Goal: Task Accomplishment & Management: Use online tool/utility

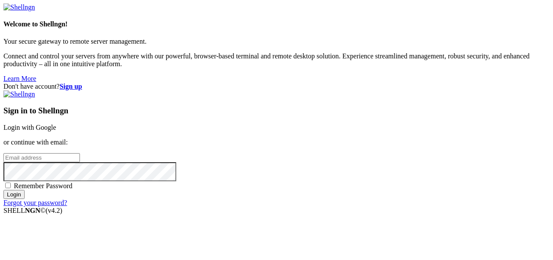
click at [56, 124] on link "Login with Google" at bounding box center [29, 127] width 53 height 7
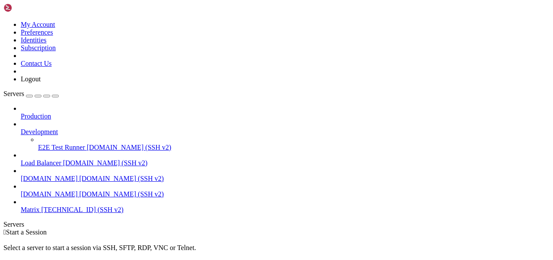
click at [40, 206] on span "Matrix" at bounding box center [30, 209] width 19 height 7
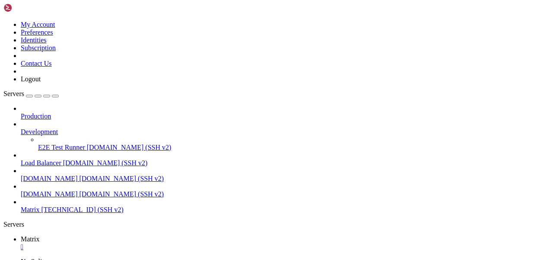
scroll to position [14, 0]
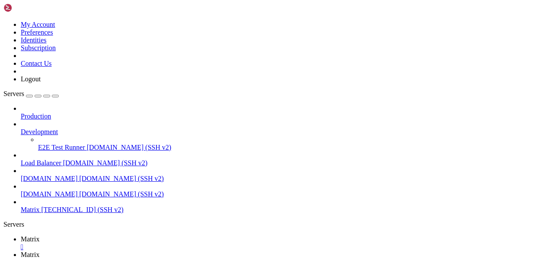
type input "/var/www/idx"
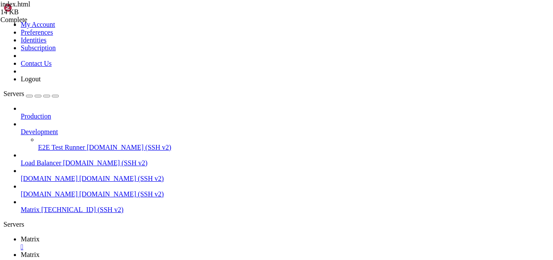
drag, startPoint x: 227, startPoint y: 148, endPoint x: 217, endPoint y: 148, distance: 9.5
paste textarea
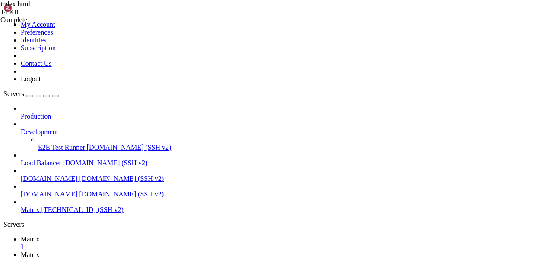
scroll to position [0, 33]
type textarea "<li><a href="#ru"><img src="[URL][DOMAIN_NAME]" width="24" /> Русский</a></li>"
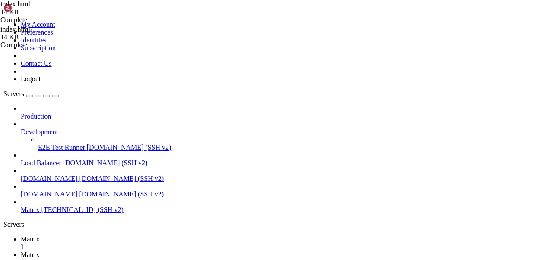
scroll to position [158, 0]
type textarea "<li><a href="#ru"><img src="[URL][DOMAIN_NAME]" width="24" style="float:left;" …"
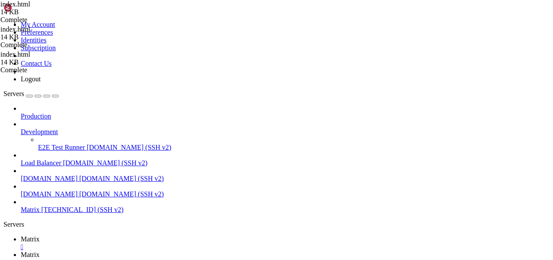
type textarea "<li><a href="#ru"><img src="[URL][DOMAIN_NAME]" width="12" style="float:left;" …"
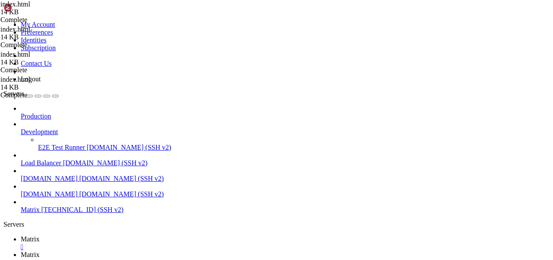
scroll to position [147, 0]
type textarea "<li><a href="#ru"><img src="[URL][DOMAIN_NAME]" width="12" /> Русский</a></li>"
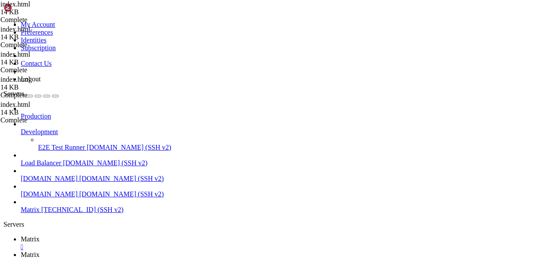
scroll to position [79, 0]
drag, startPoint x: 217, startPoint y: 156, endPoint x: 423, endPoint y: 156, distance: 206.4
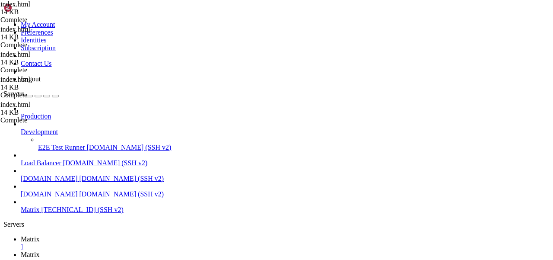
drag, startPoint x: 226, startPoint y: 145, endPoint x: 220, endPoint y: 145, distance: 5.6
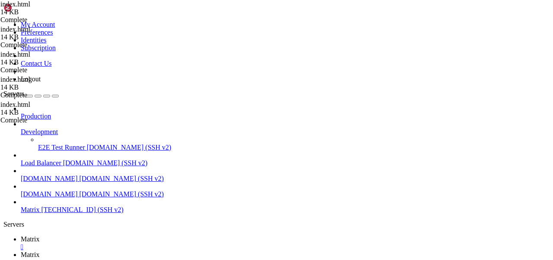
scroll to position [0, 21]
type textarea "<li><a href="#en"><img src="[URL][DOMAIN_NAME]" width="14" /> English</a></li>"
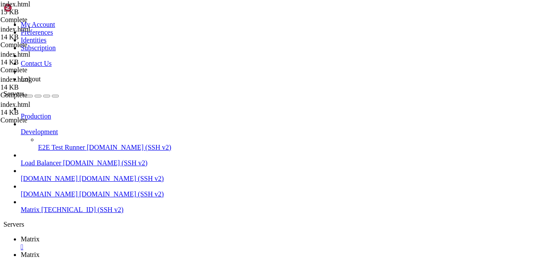
type textarea "<li><a href="#en"><img src="[URL][DOMAIN_NAME]" width="14" /> English</a></li>"
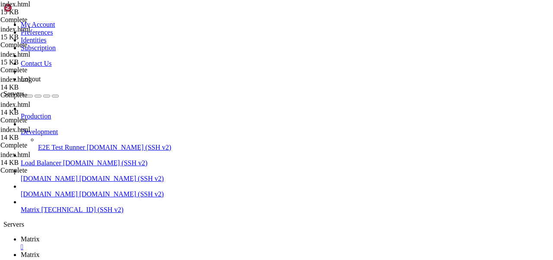
type textarea "<p>This is <b>bold</b> and this is <strong>strong</strong>. This is <i>italic</…"
